Goal: Task Accomplishment & Management: Use online tool/utility

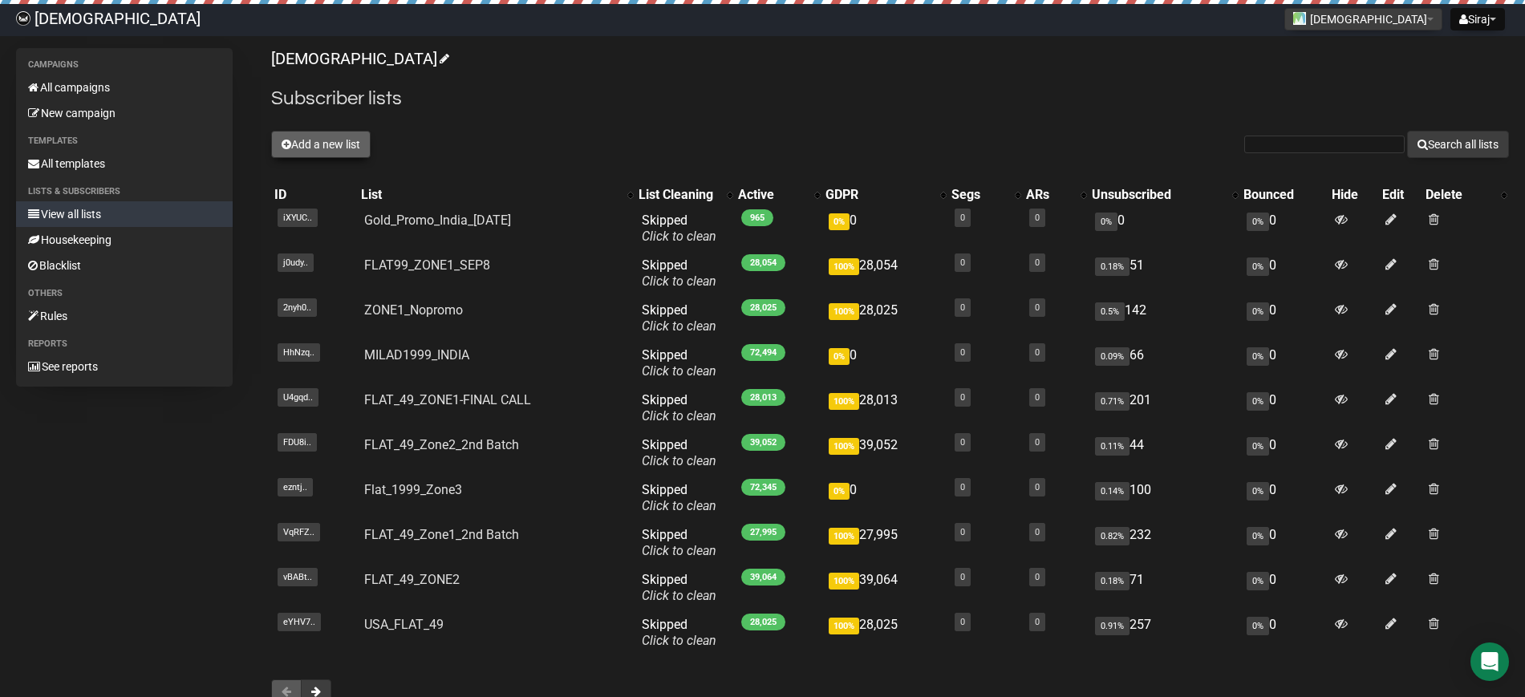
click at [335, 147] on button "Add a new list" at bounding box center [320, 144] width 99 height 27
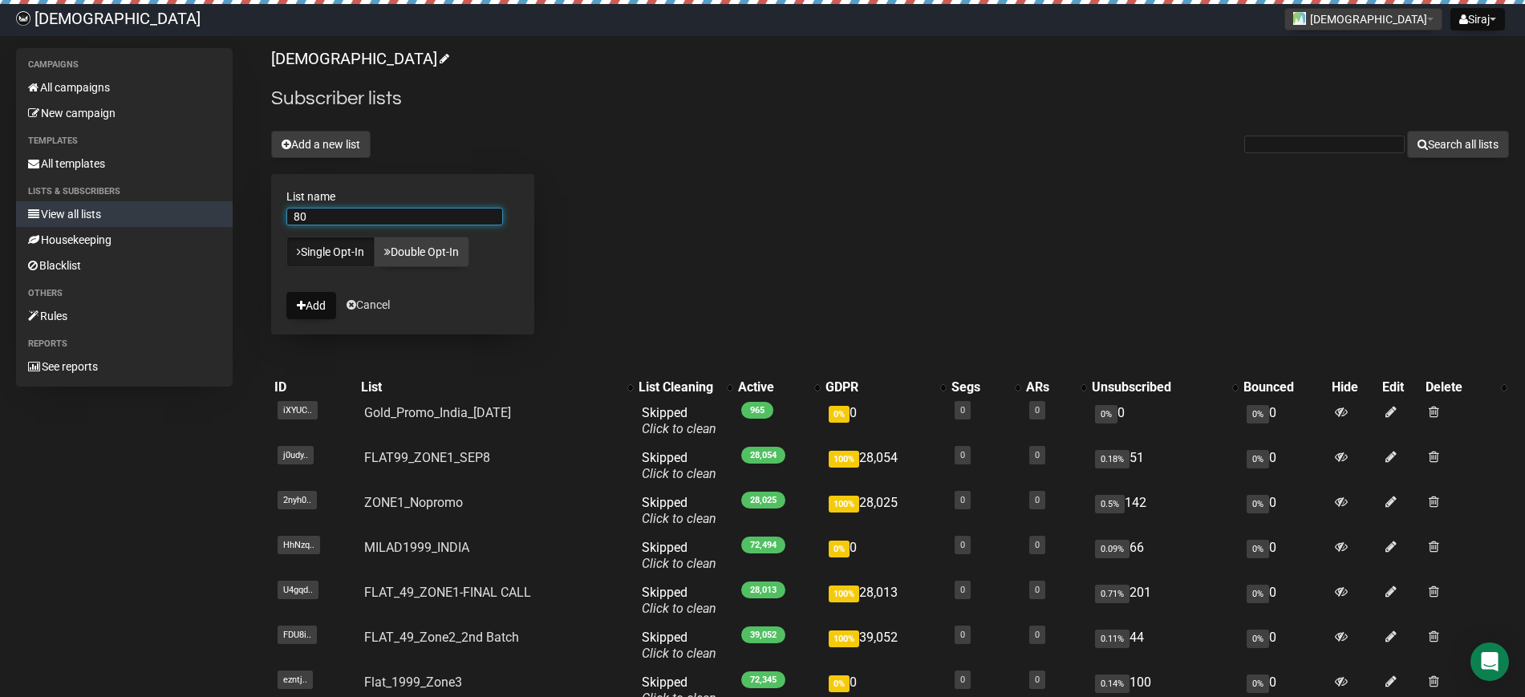
type input "8"
type input "p"
type input "Promo_India_80%"
click at [711, 233] on div "Islamicly Subscriber lists Add a new list Search all lists List name Promo_Indi…" at bounding box center [890, 480] width 1238 height 864
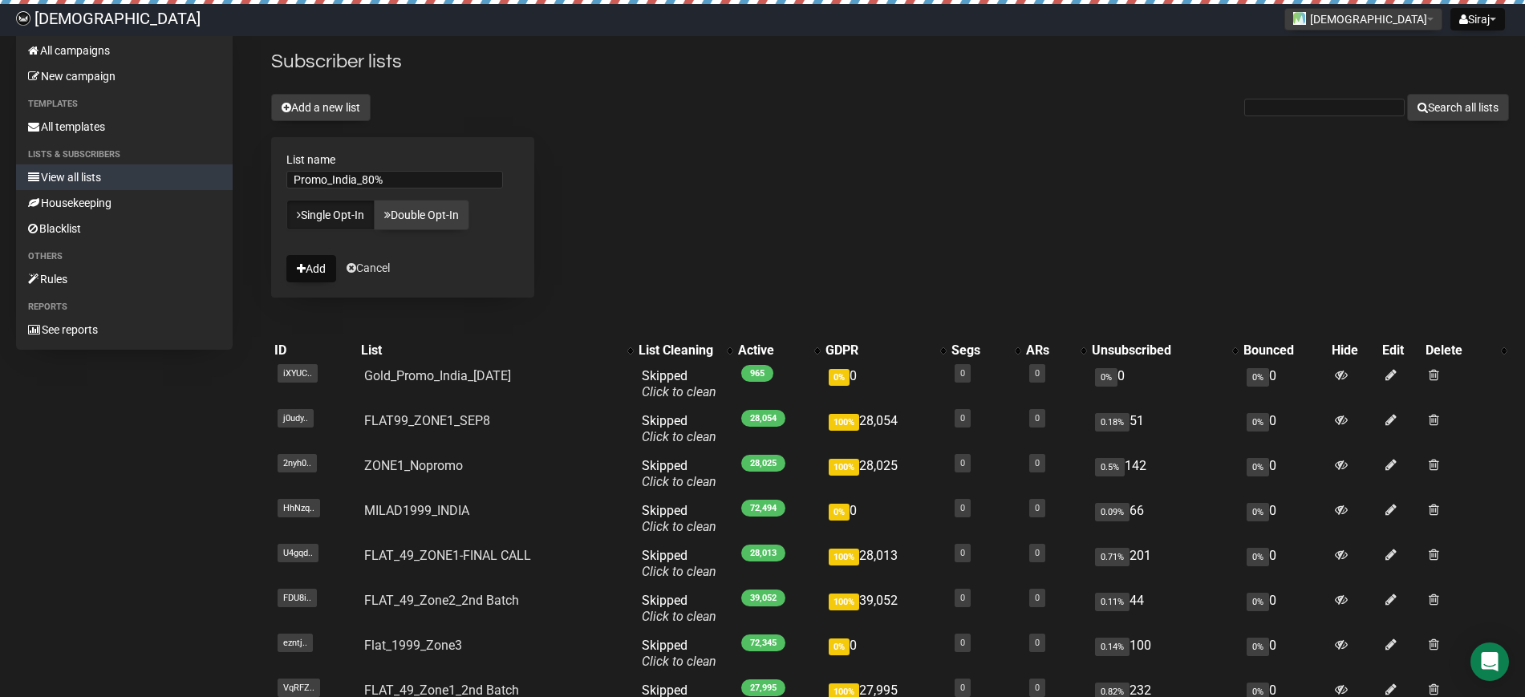
scroll to position [100, 0]
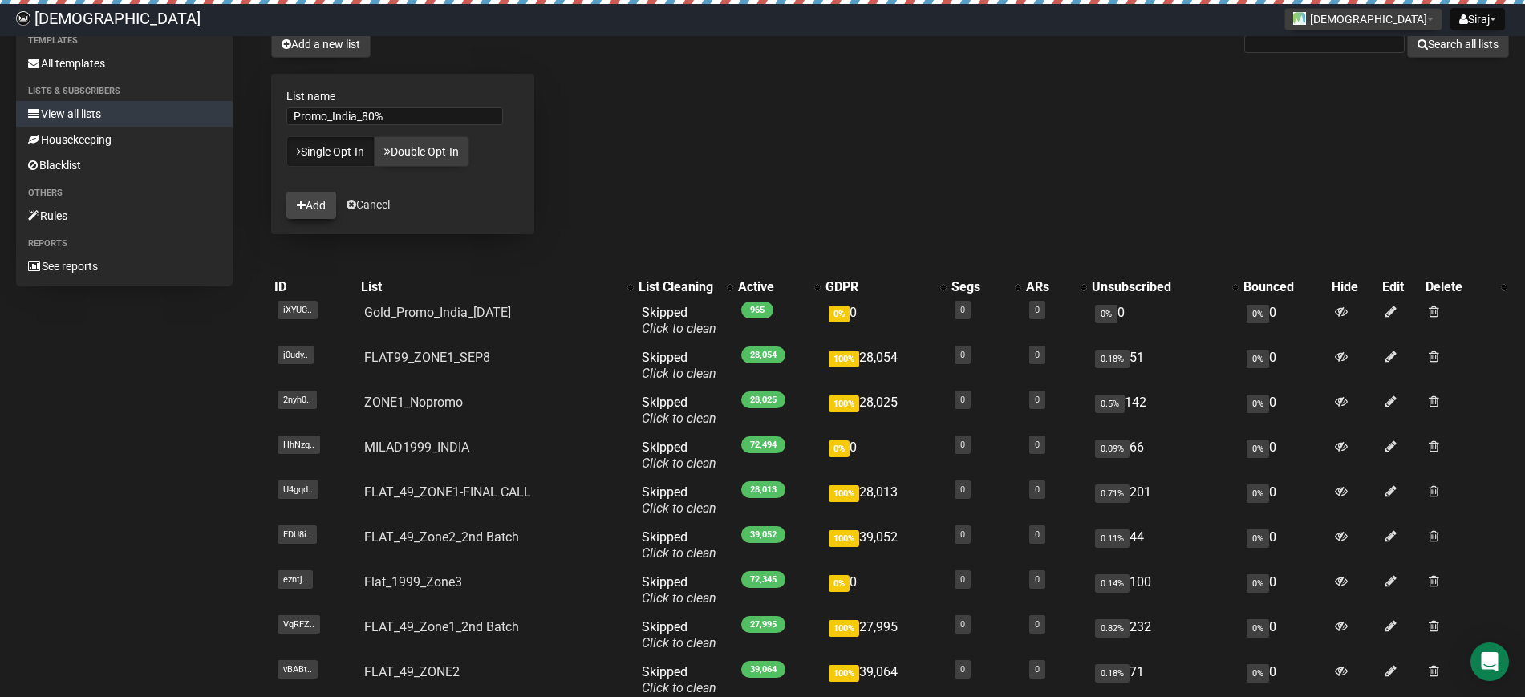
click at [298, 195] on button "Add" at bounding box center [311, 205] width 50 height 27
click at [310, 205] on button "Add" at bounding box center [311, 205] width 50 height 27
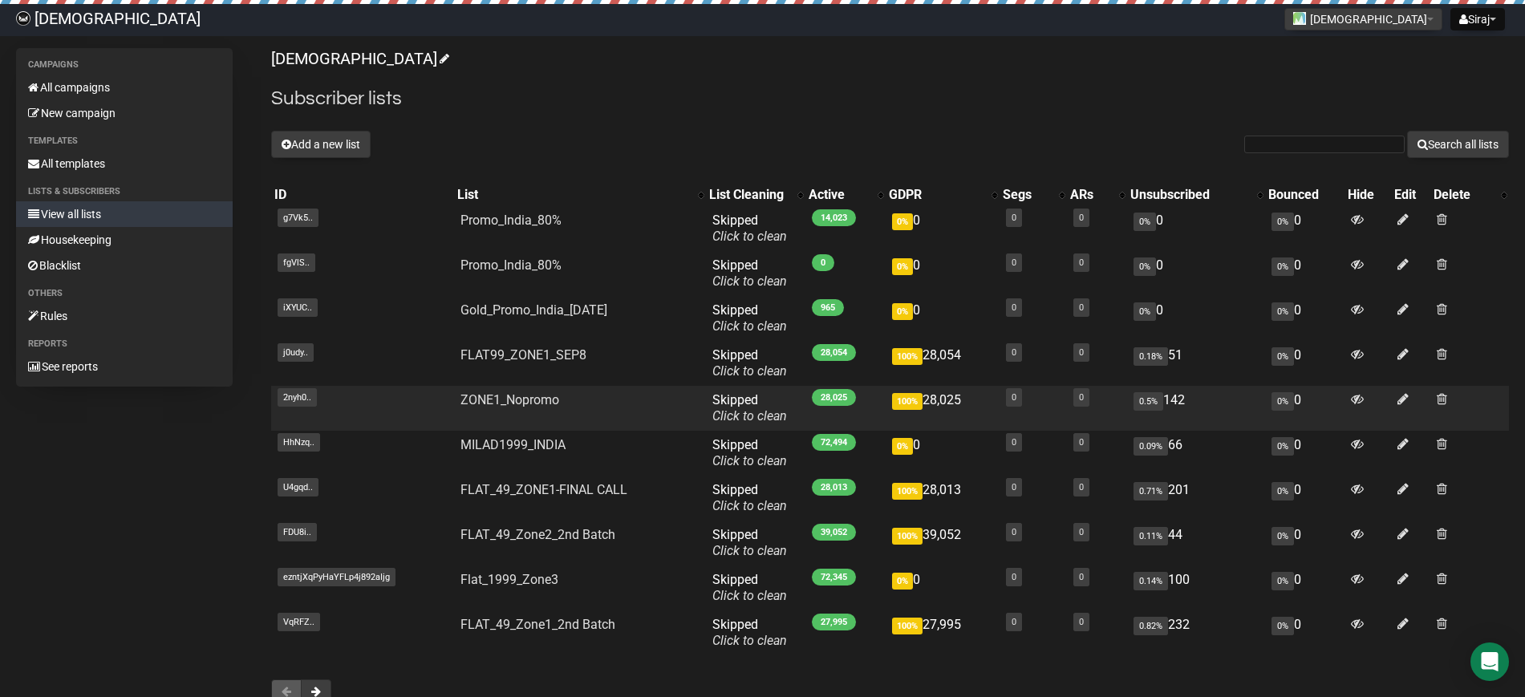
click at [1155, 420] on td "0.5% 142" at bounding box center [1196, 408] width 138 height 45
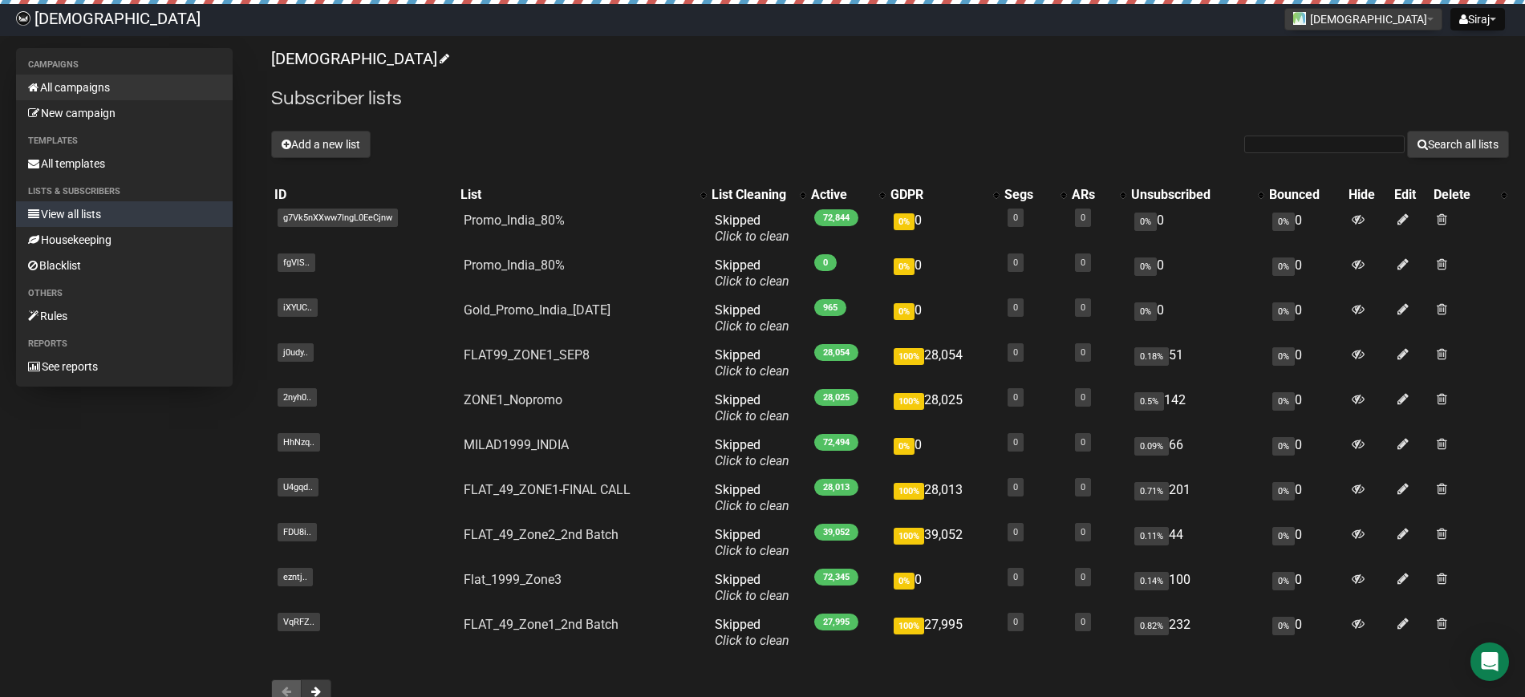
click at [99, 86] on link "All campaigns" at bounding box center [124, 88] width 217 height 26
